Goal: Navigation & Orientation: Find specific page/section

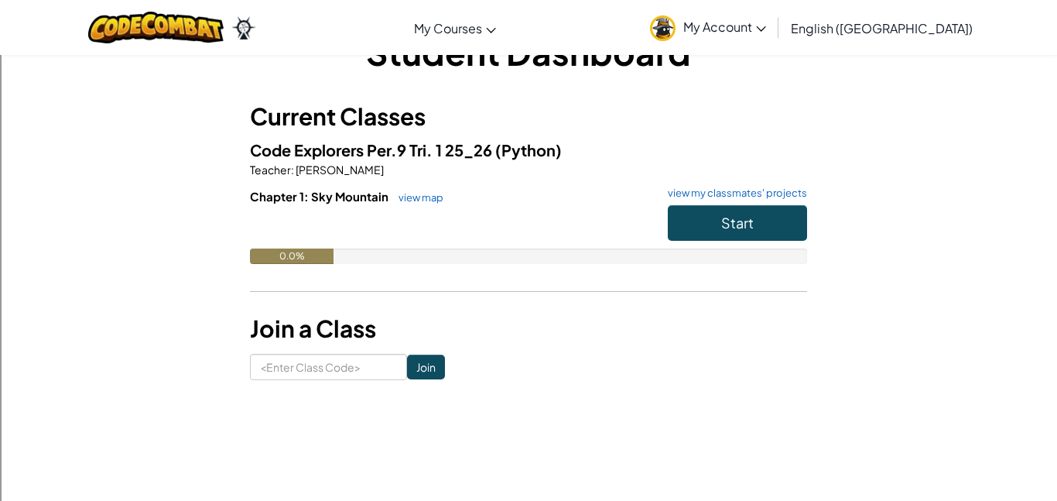
scroll to position [49, 0]
click at [428, 200] on link "view map" at bounding box center [417, 198] width 53 height 12
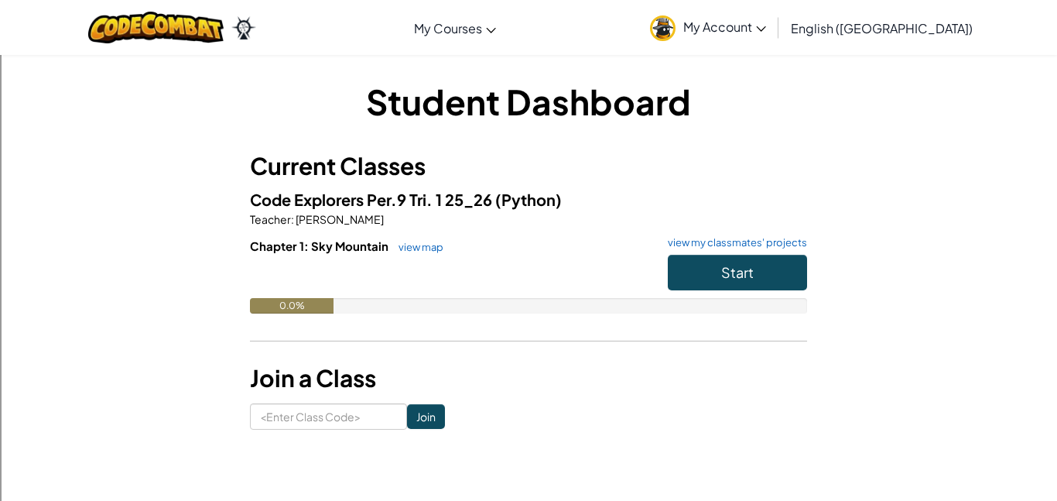
click at [676, 33] on img at bounding box center [663, 28] width 26 height 26
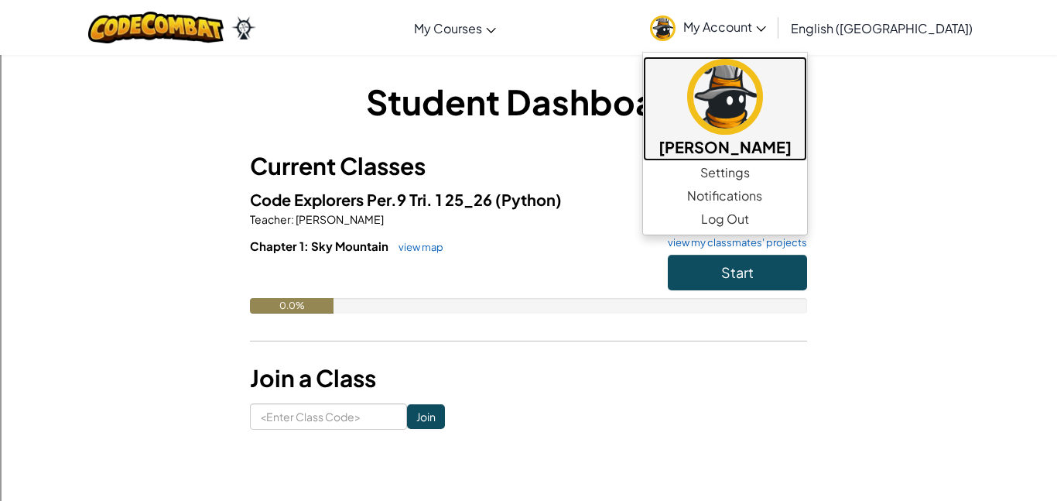
click at [763, 117] on img at bounding box center [725, 97] width 76 height 76
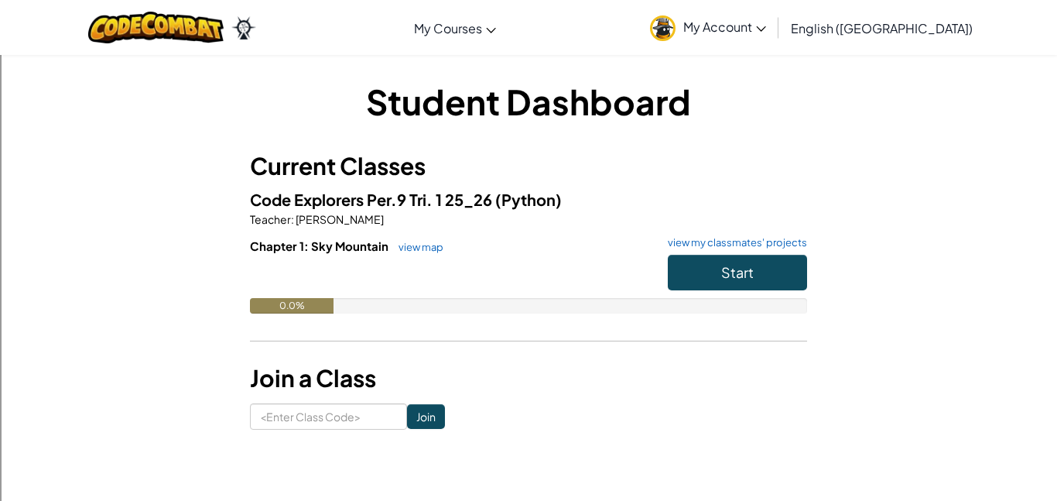
click at [766, 32] on span "My Account" at bounding box center [724, 27] width 83 height 16
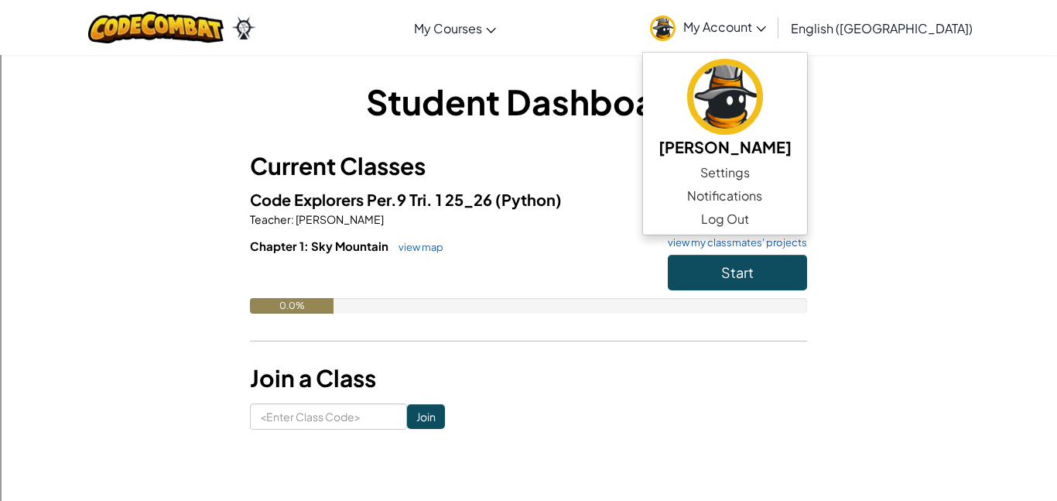
click at [659, 97] on h1 "Student Dashboard" at bounding box center [528, 101] width 557 height 48
